Goal: Task Accomplishment & Management: Manage account settings

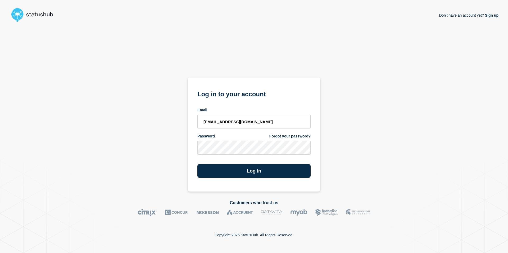
click at [197, 164] on button "Log in" at bounding box center [253, 171] width 113 height 14
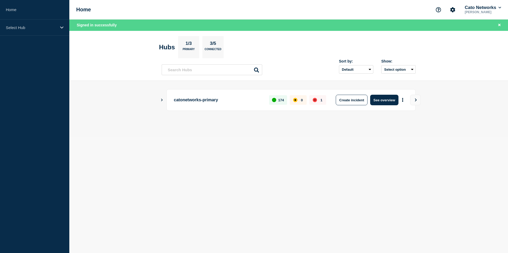
click at [159, 101] on main "catonetworks-primary 174 0 1 Create incident See overview" at bounding box center [288, 109] width 438 height 56
click at [162, 100] on icon "Show Connected Hubs" at bounding box center [162, 100] width 2 height 3
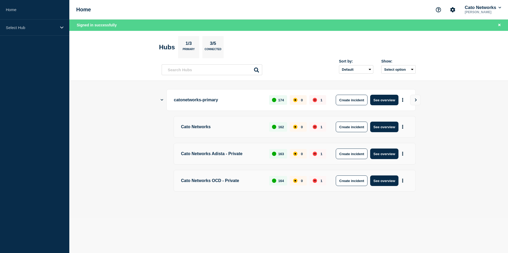
click at [228, 134] on div "Cato Networks 162 0 1 Create incident See overview" at bounding box center [294, 127] width 242 height 22
click at [201, 102] on p "catonetworks-primary" at bounding box center [218, 100] width 89 height 11
click at [258, 102] on p "catonetworks-primary" at bounding box center [218, 100] width 89 height 11
click at [387, 99] on button "See overview" at bounding box center [384, 100] width 28 height 11
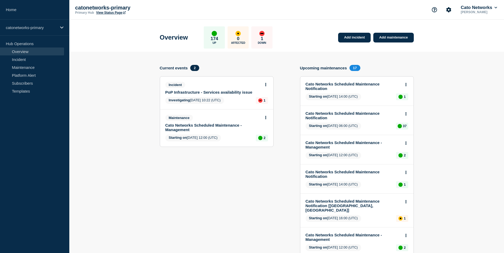
click at [233, 95] on link "PoP Infrastructure - Services availability issue" at bounding box center [212, 92] width 95 height 4
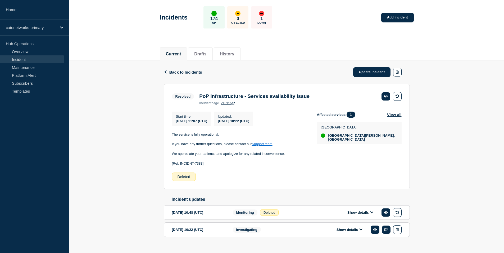
scroll to position [37, 0]
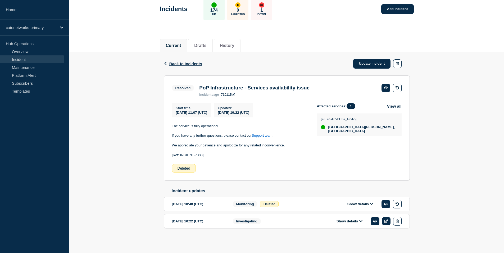
click at [301, 206] on div "2025-09-07 10:48 (UTC) Show details Monitoring Deleted" at bounding box center [286, 204] width 229 height 9
click at [350, 204] on button "Show details" at bounding box center [359, 204] width 29 height 4
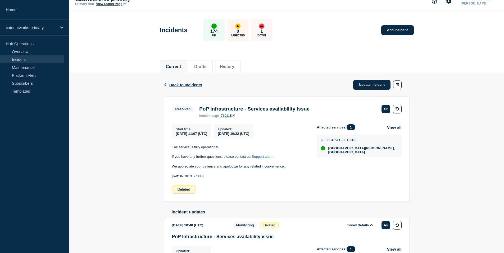
scroll to position [120, 0]
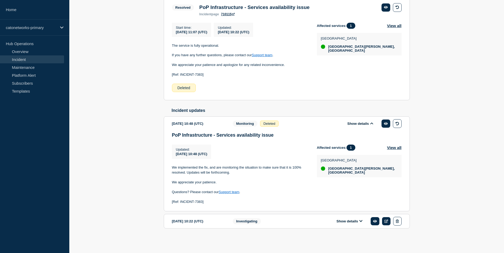
click at [343, 220] on button "Show details" at bounding box center [349, 221] width 29 height 4
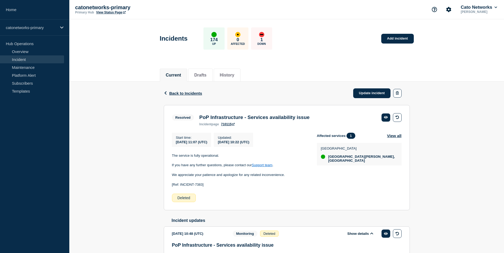
scroll to position [0, 0]
click at [352, 95] on div "Back Back to Incidents Update incident" at bounding box center [287, 94] width 246 height 24
click at [359, 95] on link "Update incident" at bounding box center [372, 94] width 38 height 10
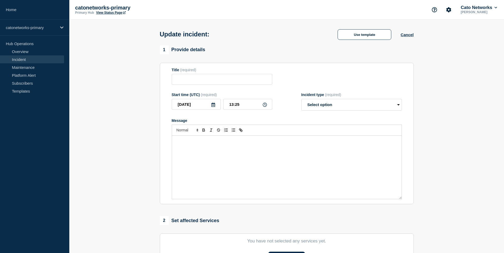
type input "PoP Infrastructure - Services availability issue"
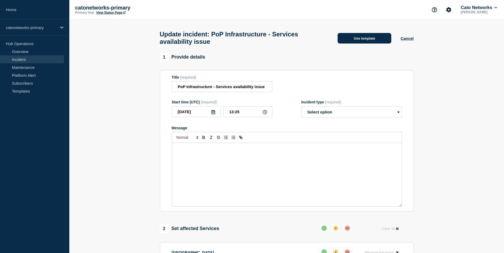
click at [370, 42] on button "Use template" at bounding box center [364, 38] width 54 height 11
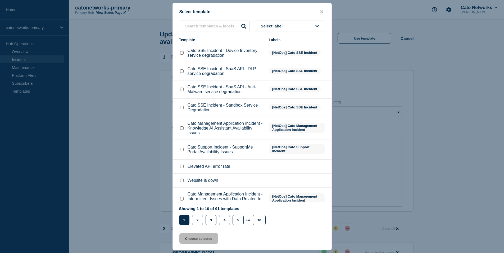
click at [231, 113] on p "Cato SSE Incident - Sandbox Service Degradation" at bounding box center [225, 108] width 76 height 10
click at [206, 26] on input "text" at bounding box center [214, 26] width 70 height 11
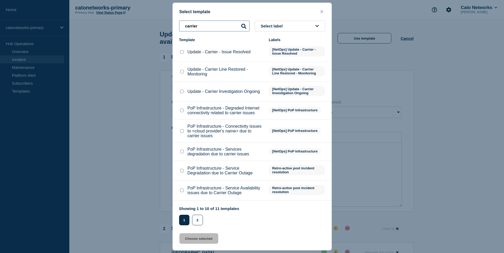
scroll to position [3, 0]
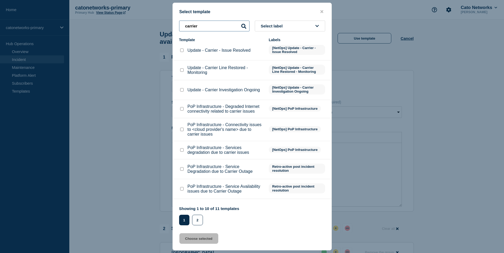
type input "carrier"
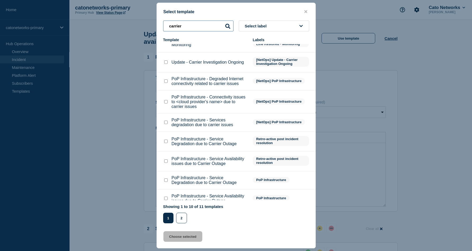
scroll to position [0, 0]
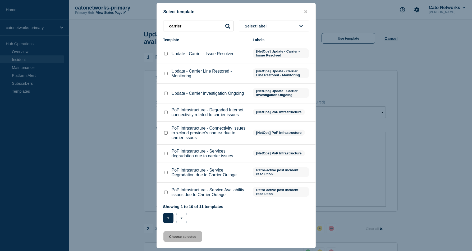
click at [165, 95] on input "Update - Carrier Investigation Ongoing checkbox" at bounding box center [165, 93] width 3 height 3
checkbox input "true"
click at [180, 238] on button "Choose selected" at bounding box center [182, 237] width 39 height 11
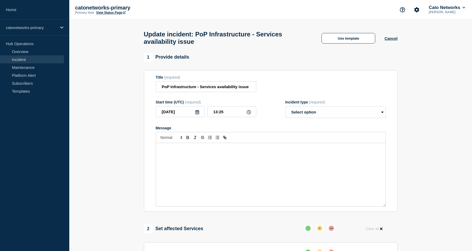
select select "investigating"
radio input "false"
radio input "true"
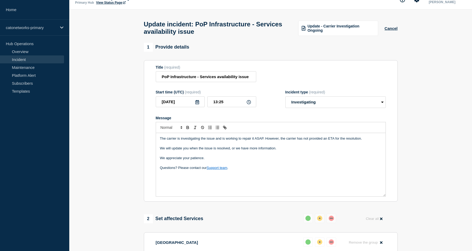
scroll to position [11, 0]
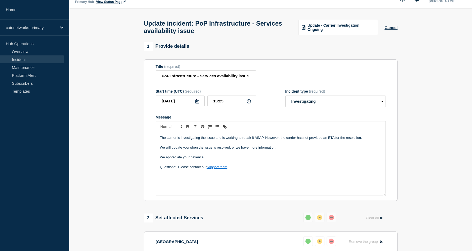
click at [218, 184] on div "The carrier is investigating the issue and is working to repair it ASAP. Howeve…" at bounding box center [270, 163] width 229 height 63
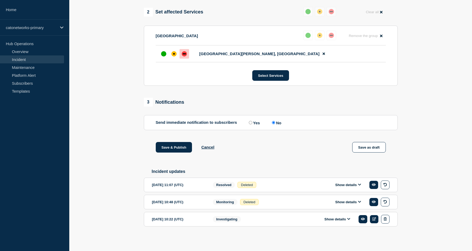
scroll to position [230, 0]
click at [284, 184] on div "2025-09-07 11:07 (UTC) Show details Resolved Deleted" at bounding box center [270, 185] width 237 height 9
click at [356, 185] on button "Show details" at bounding box center [348, 185] width 29 height 4
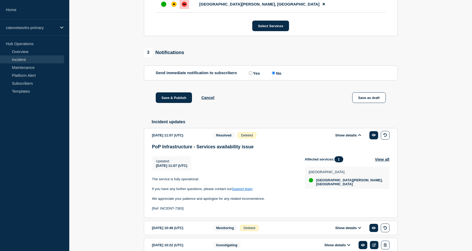
scroll to position [308, 0]
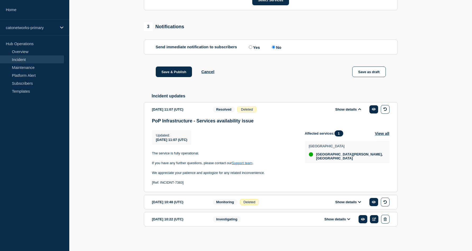
click at [338, 218] on button "Show details" at bounding box center [337, 219] width 29 height 4
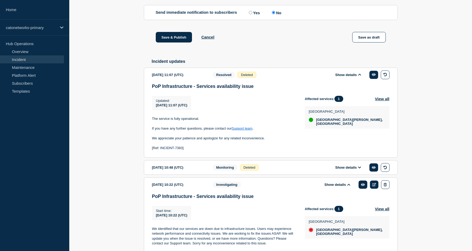
scroll to position [372, 0]
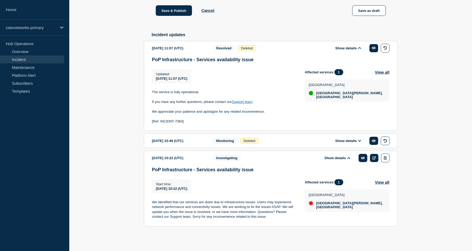
click at [340, 139] on button "Show details" at bounding box center [348, 141] width 29 height 4
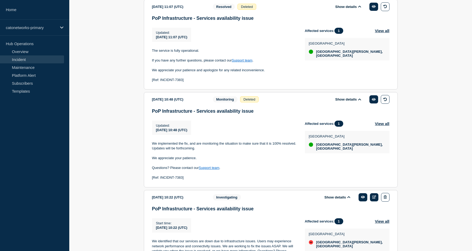
scroll to position [413, 0]
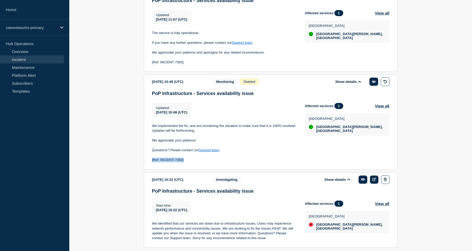
drag, startPoint x: 181, startPoint y: 177, endPoint x: 151, endPoint y: 179, distance: 29.9
click at [151, 170] on section "2025-09-07 10:48 (UTC) Show details Monitoring Deleted PoP Infrastructure - Ser…" at bounding box center [271, 122] width 254 height 95
copy p "[Ref: INCIDNT-7383]"
click at [186, 158] on p at bounding box center [224, 155] width 144 height 5
drag, startPoint x: 184, startPoint y: 177, endPoint x: 151, endPoint y: 178, distance: 32.8
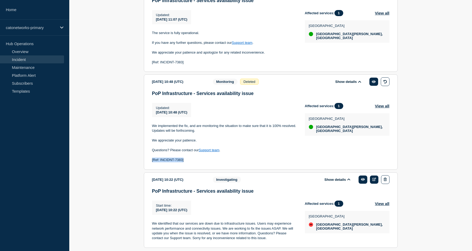
click at [151, 170] on section "2025-09-07 10:48 (UTC) Show details Monitoring Deleted PoP Infrastructure - Ser…" at bounding box center [271, 122] width 254 height 95
copy p "[Ref: INCIDNT-7383]"
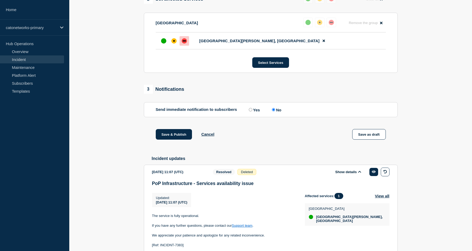
scroll to position [46, 0]
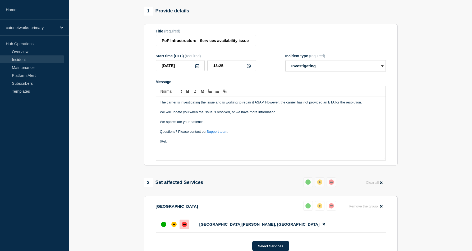
click at [213, 152] on div "The carrier is investigating the issue and is working to repair it ASAP. Howeve…" at bounding box center [270, 128] width 229 height 63
drag, startPoint x: 167, startPoint y: 148, endPoint x: 151, endPoint y: 147, distance: 16.4
click at [151, 147] on section "Title (required) PoP Infrastructure - Services availability issue Start time (U…" at bounding box center [271, 95] width 254 height 142
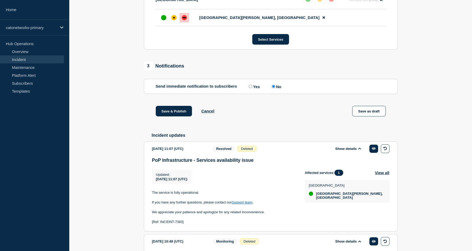
scroll to position [253, 0]
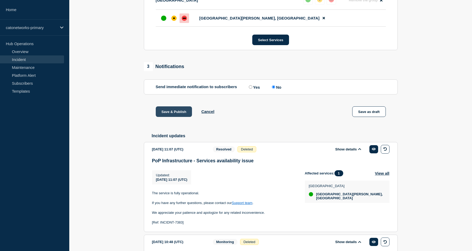
click at [176, 117] on button "Save & Publish" at bounding box center [174, 112] width 36 height 11
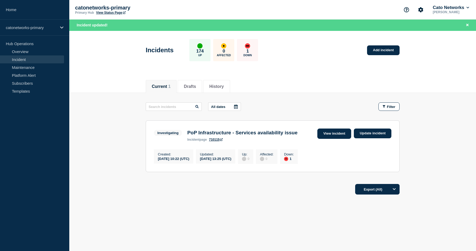
click at [331, 136] on link "View incident" at bounding box center [334, 134] width 34 height 10
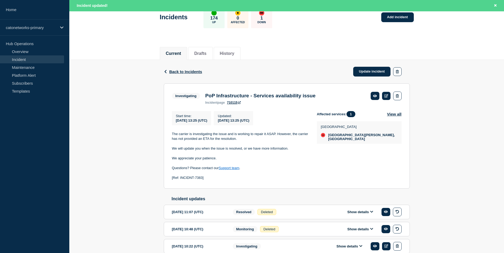
scroll to position [66, 0]
